Goal: Task Accomplishment & Management: Manage account settings

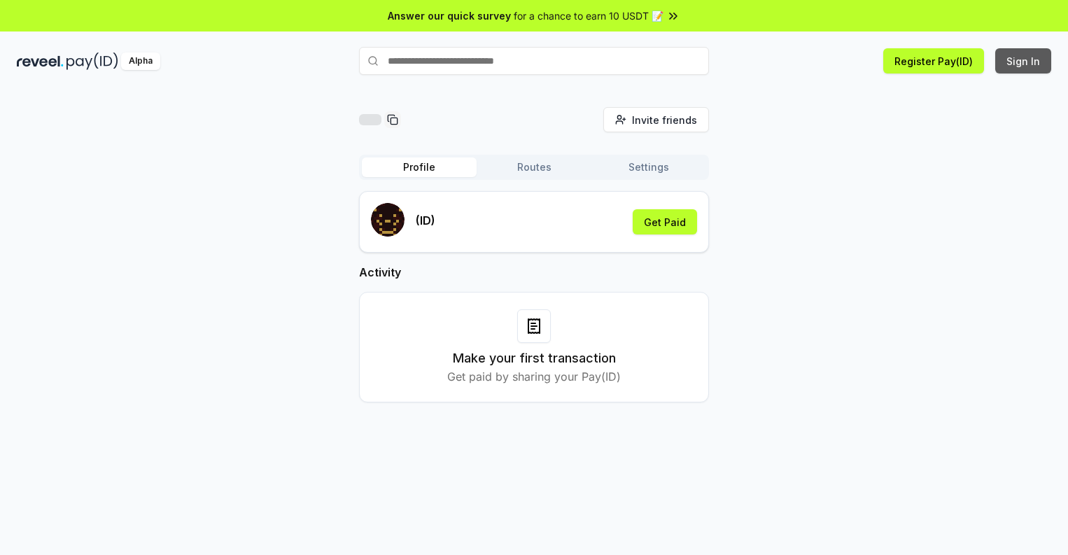
click at [1024, 61] on button "Sign In" at bounding box center [1023, 60] width 56 height 25
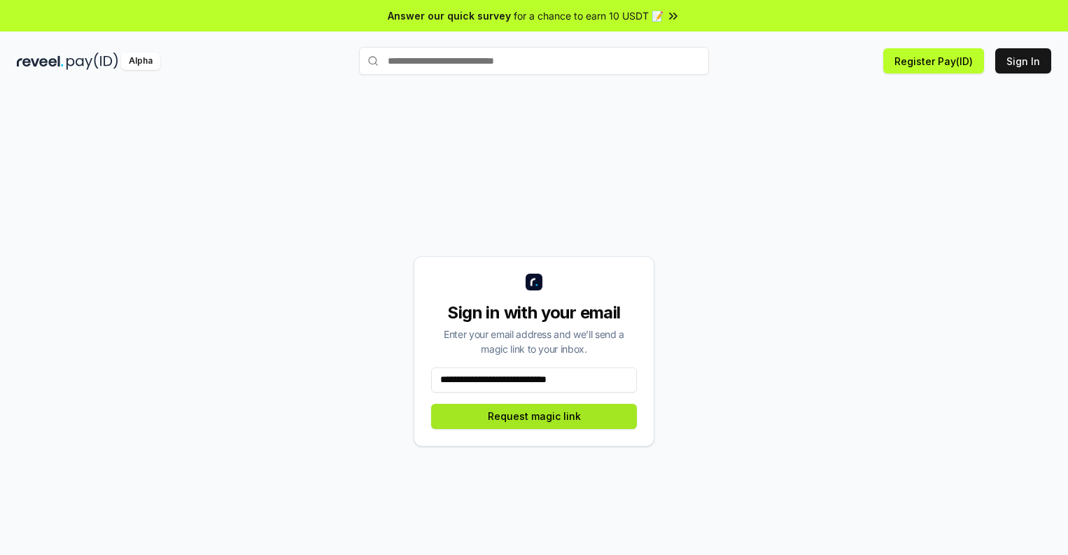
type input "**********"
click at [534, 416] on button "Request magic link" at bounding box center [534, 416] width 206 height 25
